Goal: Check status: Check status

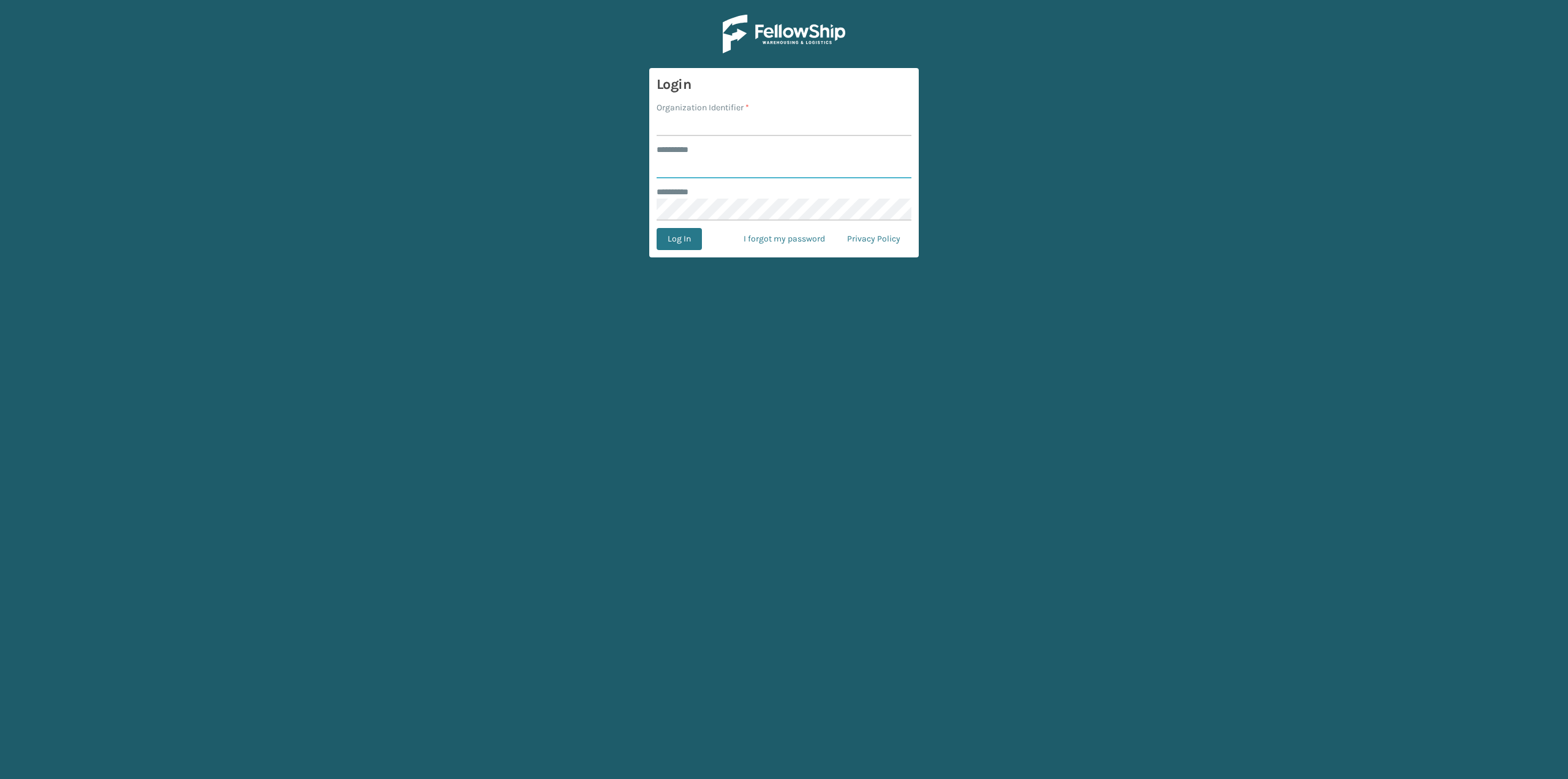
type input "*******"
click at [670, 124] on input "Organization Identifier *" at bounding box center [784, 125] width 255 height 22
type input "SuperAdminOrganization"
click at [682, 238] on button "Log In" at bounding box center [679, 239] width 46 height 22
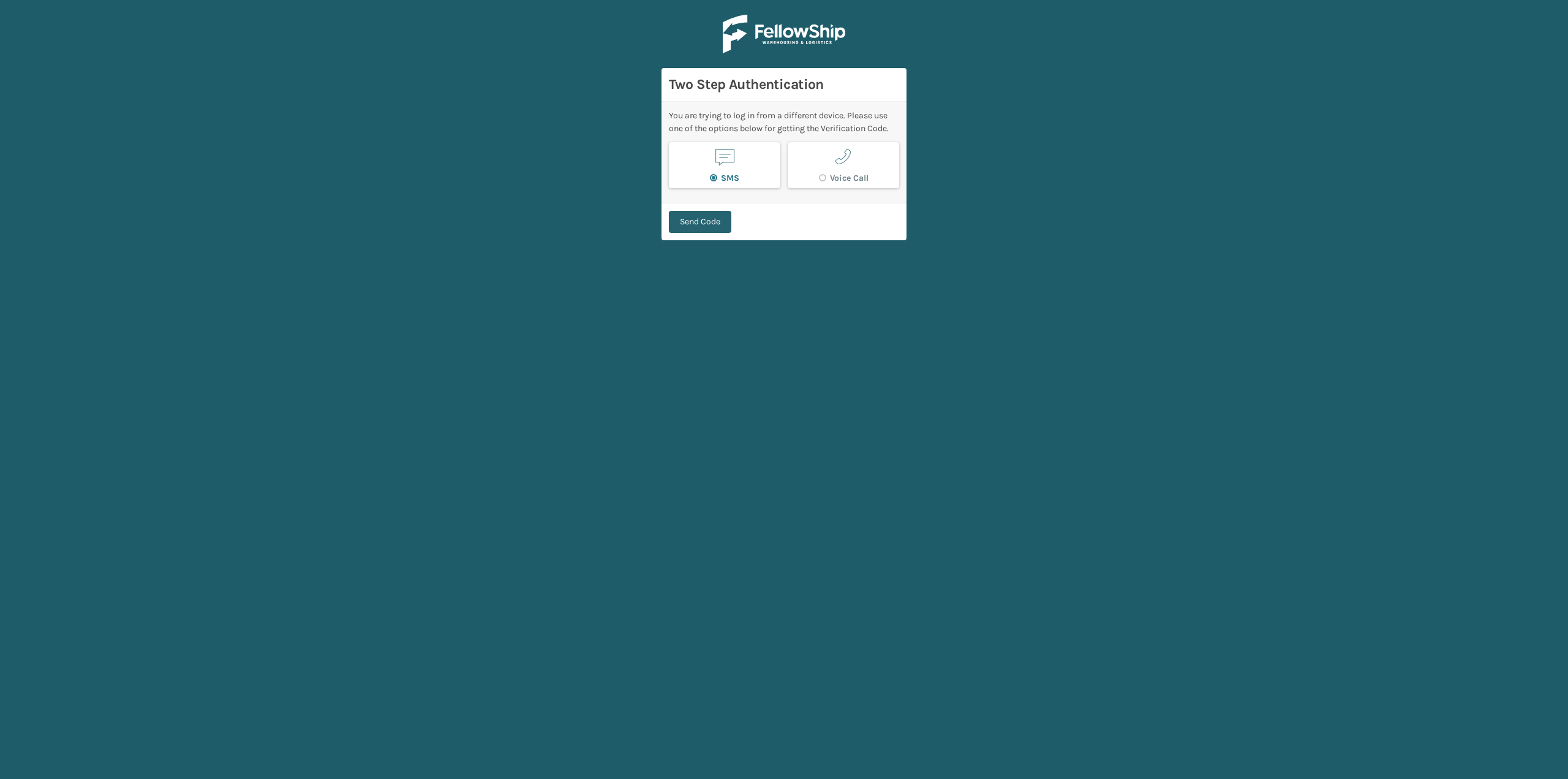
click at [691, 215] on button "Send Code" at bounding box center [700, 221] width 62 height 22
click at [707, 164] on input "Enter 6 digit code: *" at bounding box center [784, 166] width 230 height 22
type input "612965"
click at [669, 205] on button "Verify Code" at bounding box center [702, 216] width 66 height 22
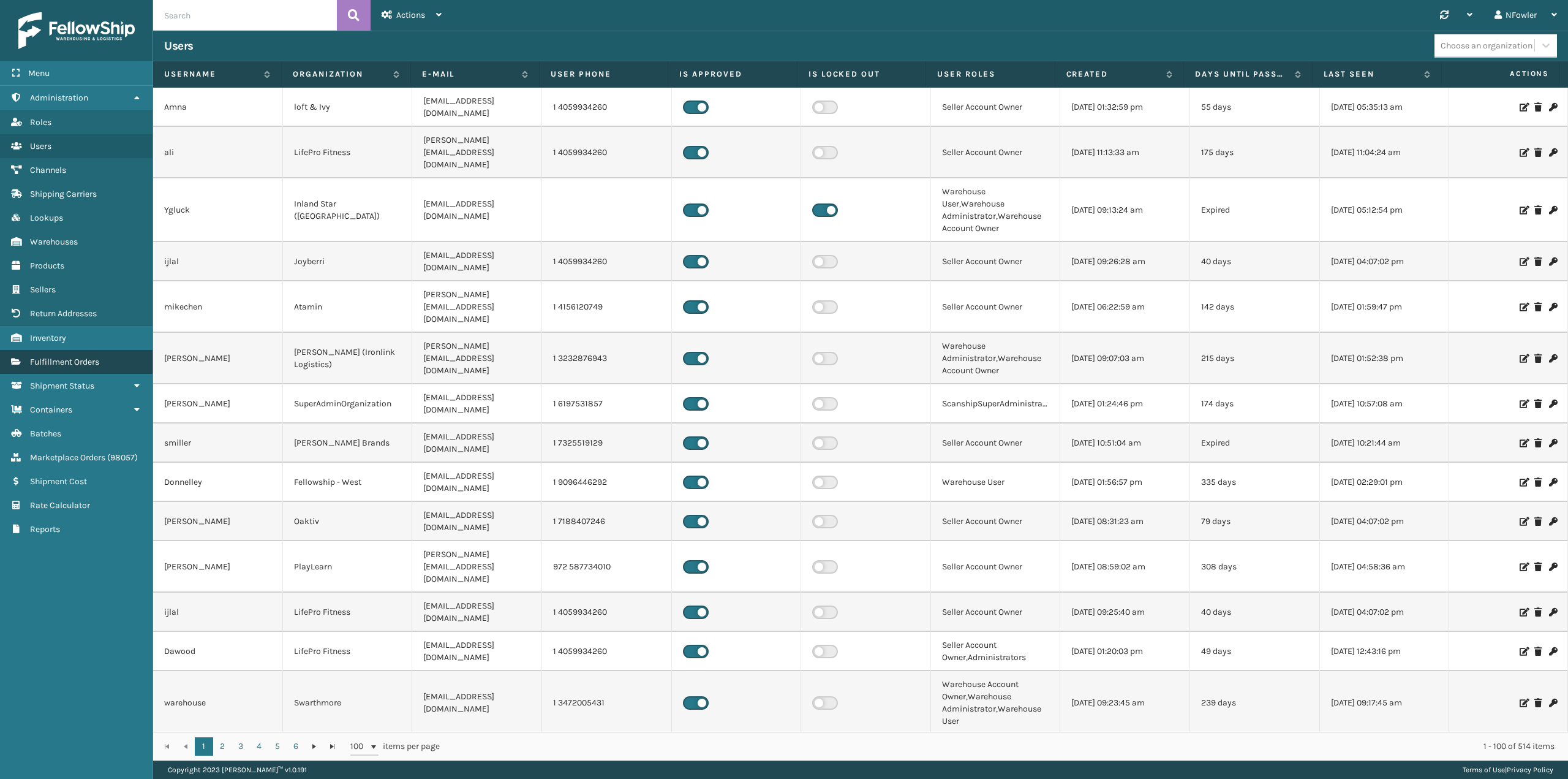
click at [69, 364] on span "Fulfillment Orders" at bounding box center [65, 362] width 69 height 10
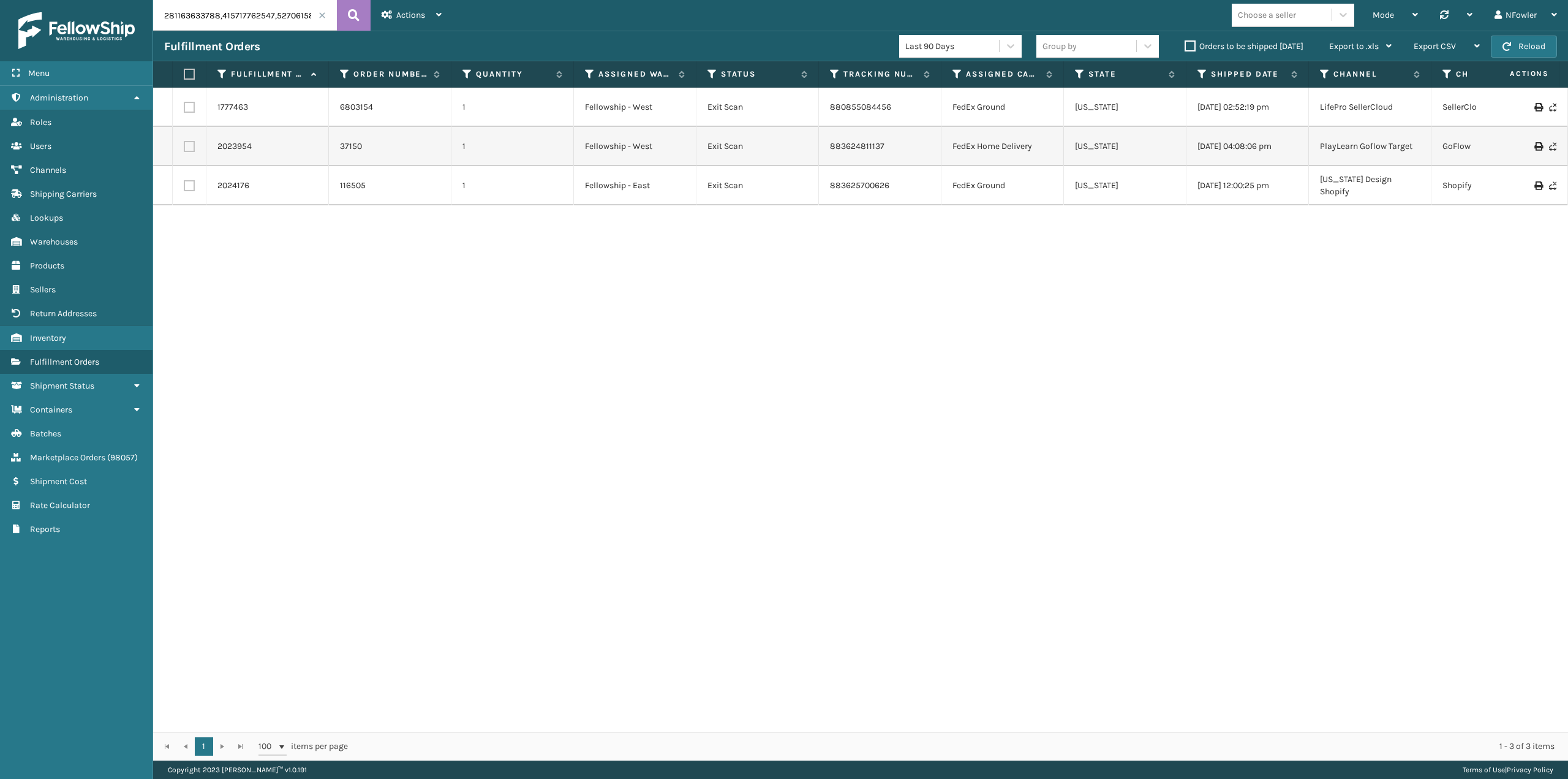
click at [319, 18] on span at bounding box center [322, 15] width 7 height 7
